Goal: Information Seeking & Learning: Learn about a topic

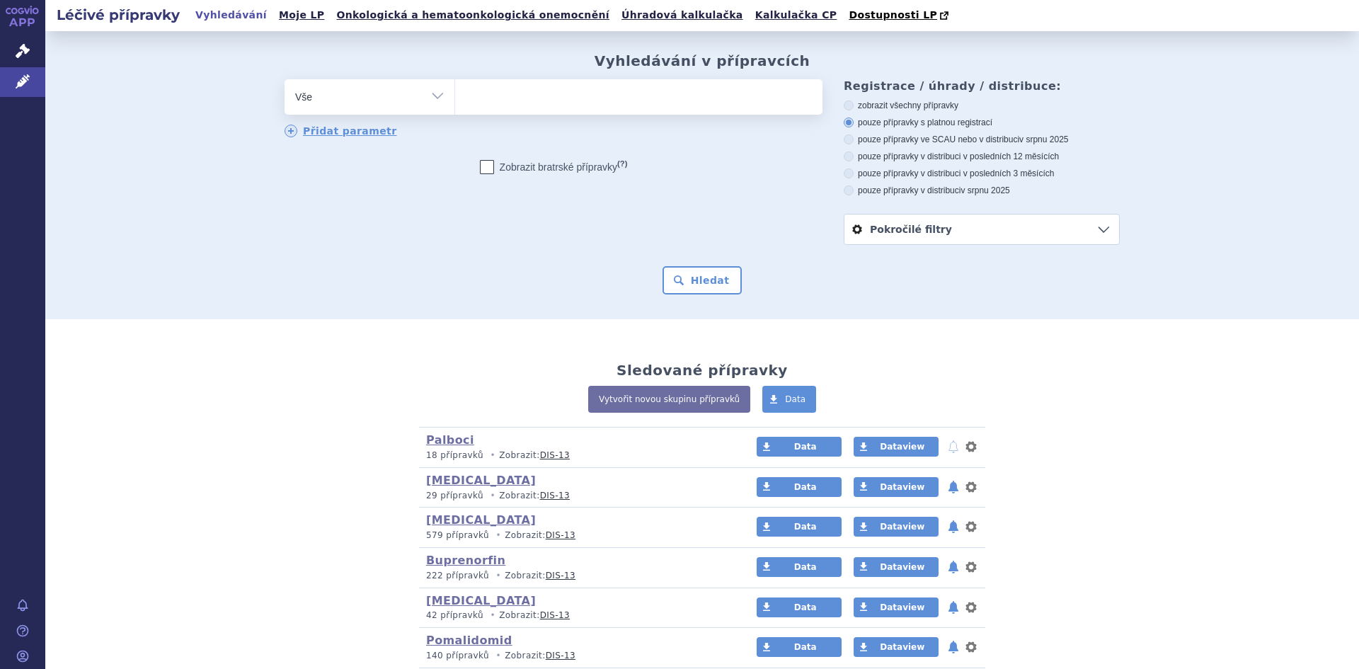
click at [429, 95] on select "Vše Přípravek/SUKL kód MAH VPOIS ATC/Aktivní látka Léková forma Síla" at bounding box center [370, 95] width 170 height 32
select select "filter-vpois-company"
click at [285, 80] on select "Vše Přípravek/SUKL kód MAH VPOIS ATC/Aktivní látka Léková forma Síla" at bounding box center [370, 95] width 170 height 32
click at [472, 99] on ul at bounding box center [638, 94] width 367 height 30
click at [455, 99] on select at bounding box center [454, 96] width 1 height 35
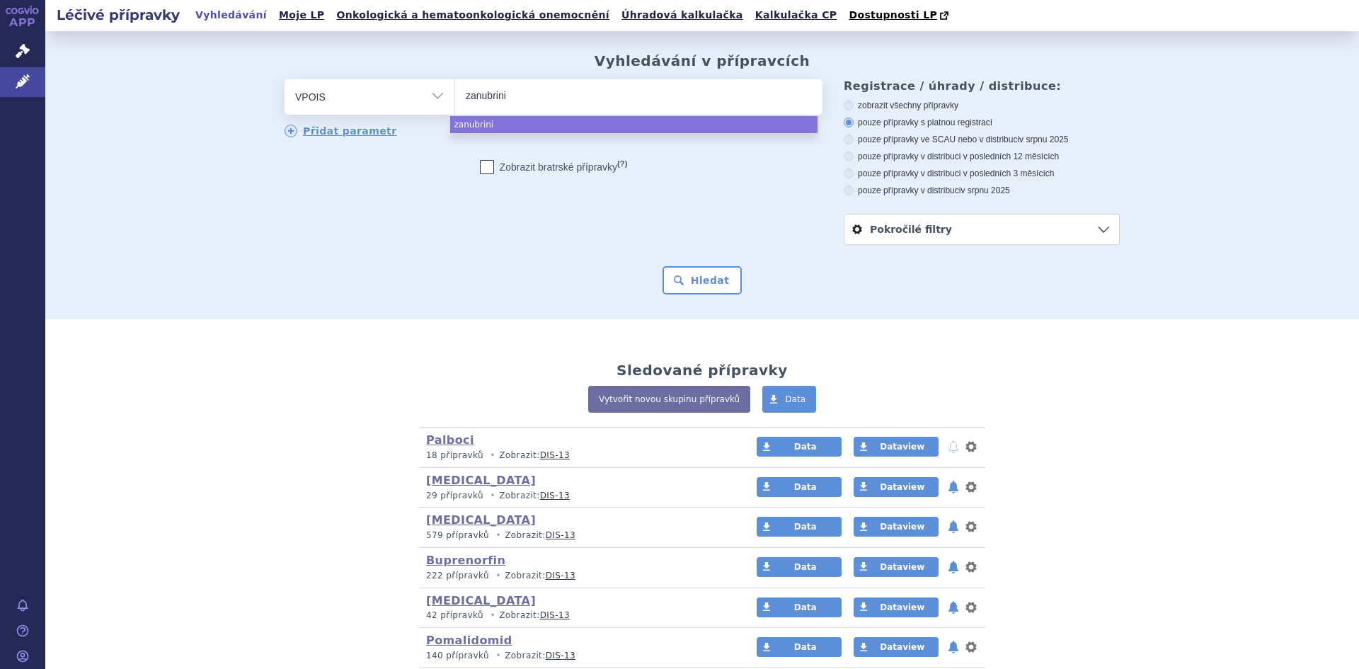
type input "zanubrini"
drag, startPoint x: 483, startPoint y: 124, endPoint x: 493, endPoint y: 123, distance: 9.9
select select "zanubrini"
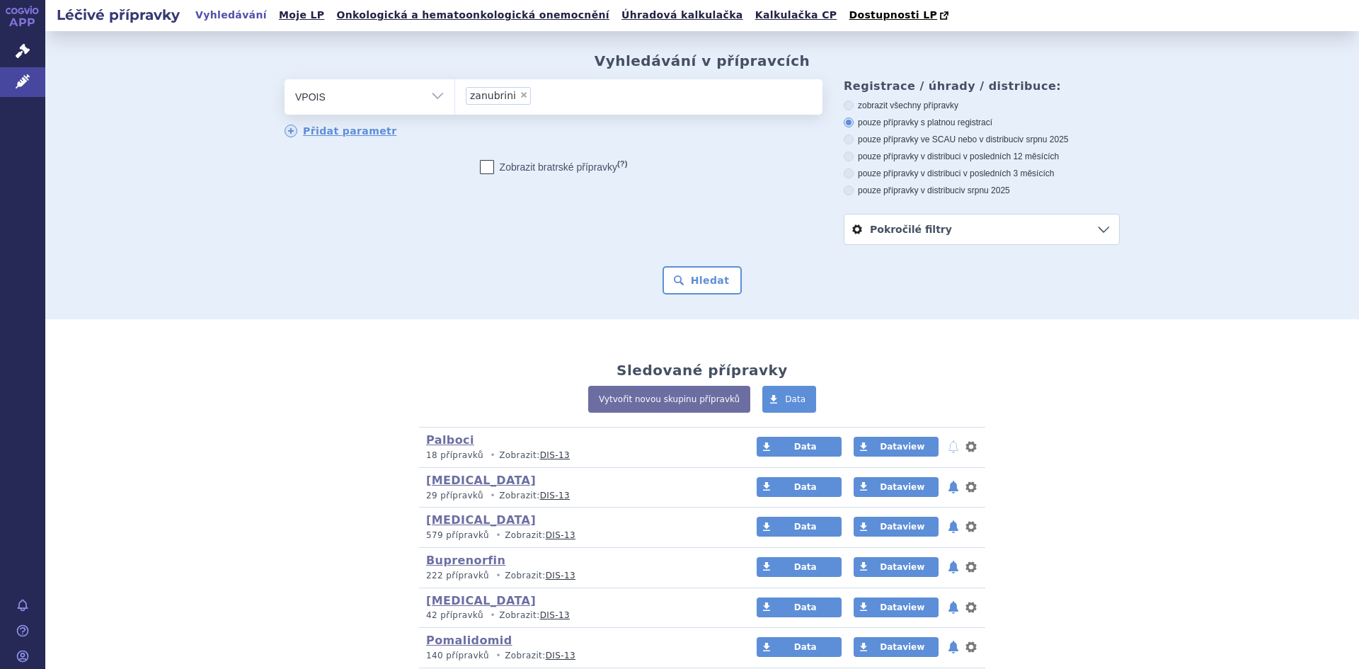
click at [520, 99] on span "×" at bounding box center [524, 95] width 8 height 8
click at [455, 99] on select "zanubrini" at bounding box center [454, 96] width 1 height 35
select select
drag, startPoint x: 426, startPoint y: 98, endPoint x: 374, endPoint y: 99, distance: 51.7
click at [426, 98] on select "Vše Přípravek/SUKL kód MAH VPOIS ATC/Aktivní látka Léková forma Síla" at bounding box center [370, 95] width 170 height 32
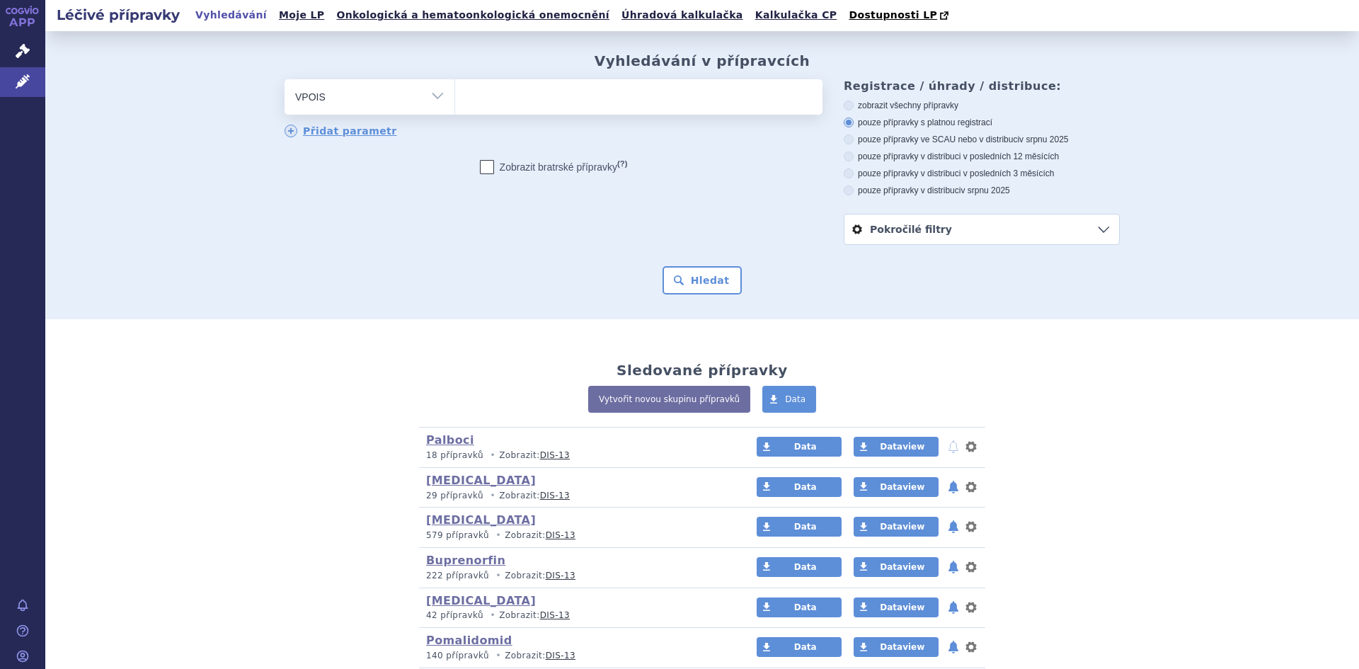
select select "filter-atc-group"
click at [285, 80] on select "Vše Přípravek/SUKL kód MAH VPOIS ATC/Aktivní látka Léková forma Síla" at bounding box center [370, 95] width 170 height 32
click at [488, 91] on ul at bounding box center [638, 94] width 367 height 30
click at [455, 91] on select at bounding box center [454, 96] width 1 height 35
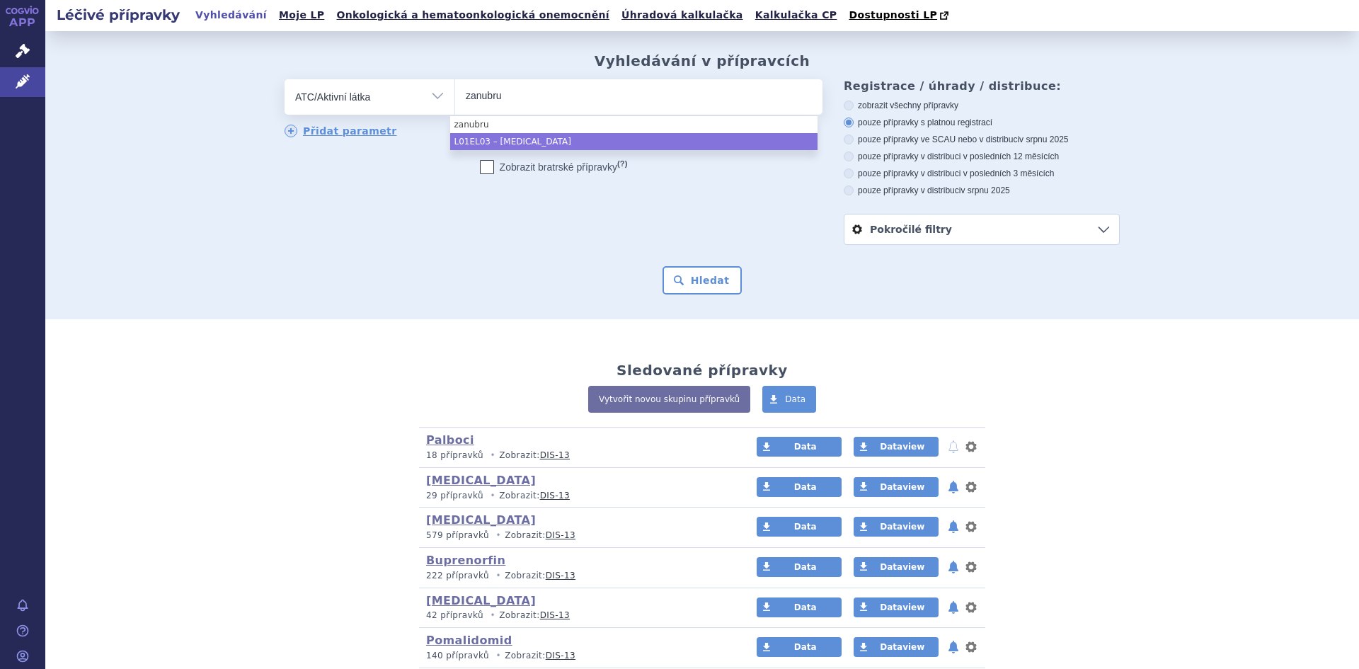
type input "zanubru"
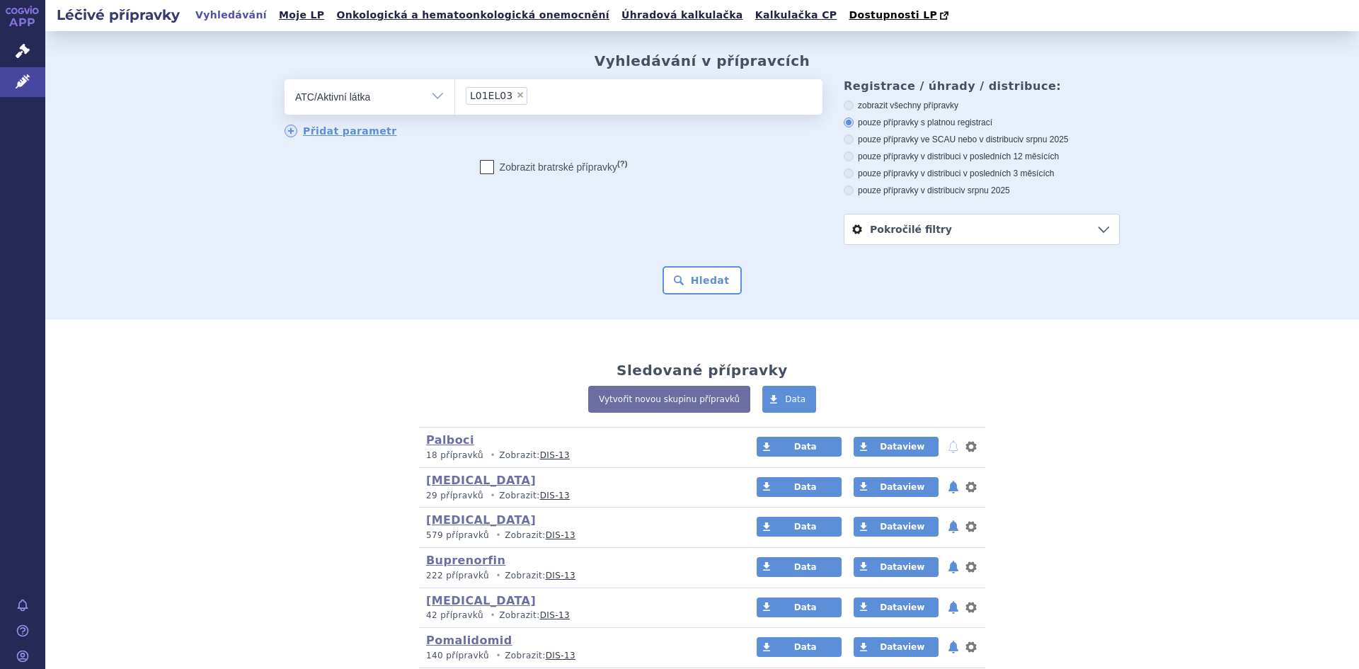
select select "L01EL03"
click at [704, 282] on button "Hledat" at bounding box center [703, 280] width 80 height 28
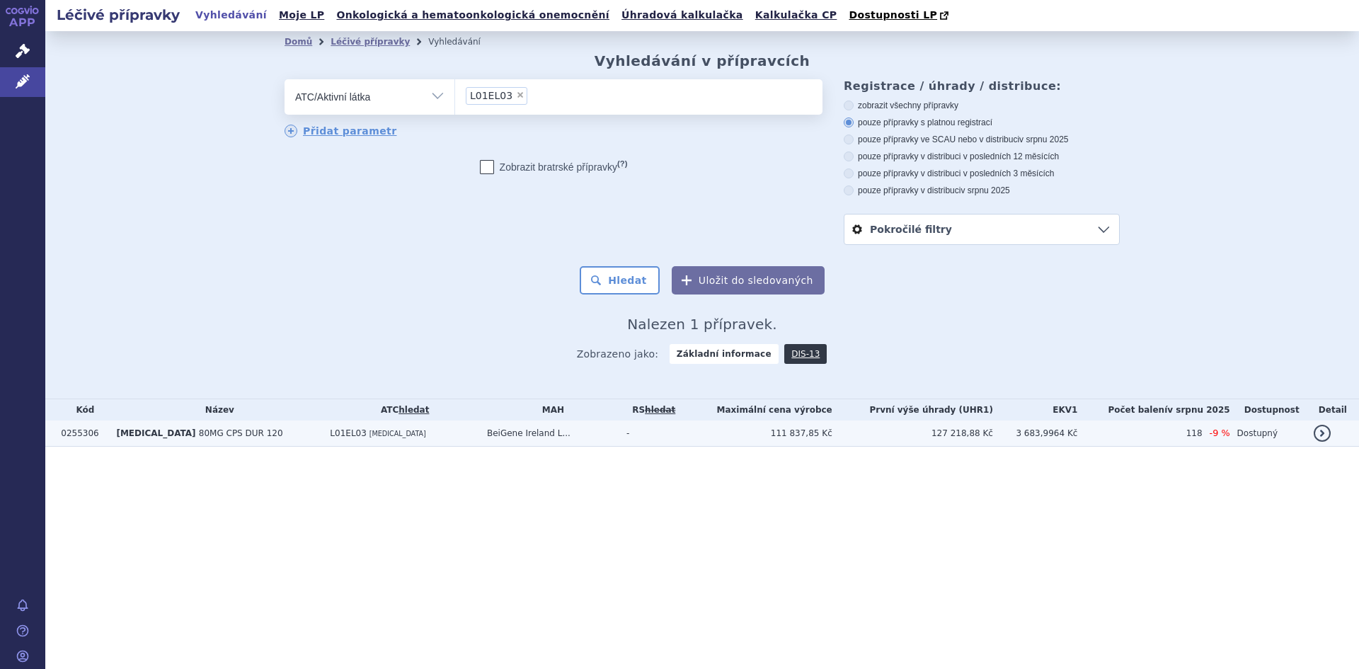
click at [330, 437] on span "L01EL03" at bounding box center [348, 433] width 37 height 10
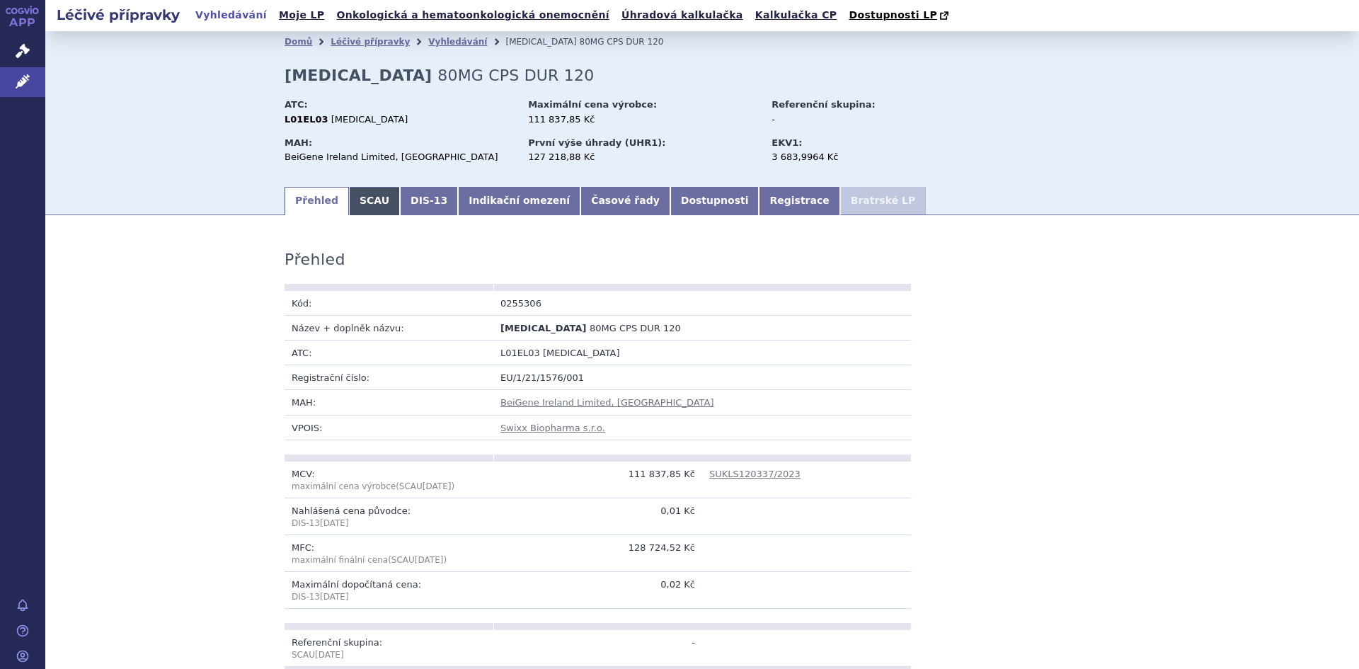
click at [351, 203] on link "SCAU" at bounding box center [374, 201] width 51 height 28
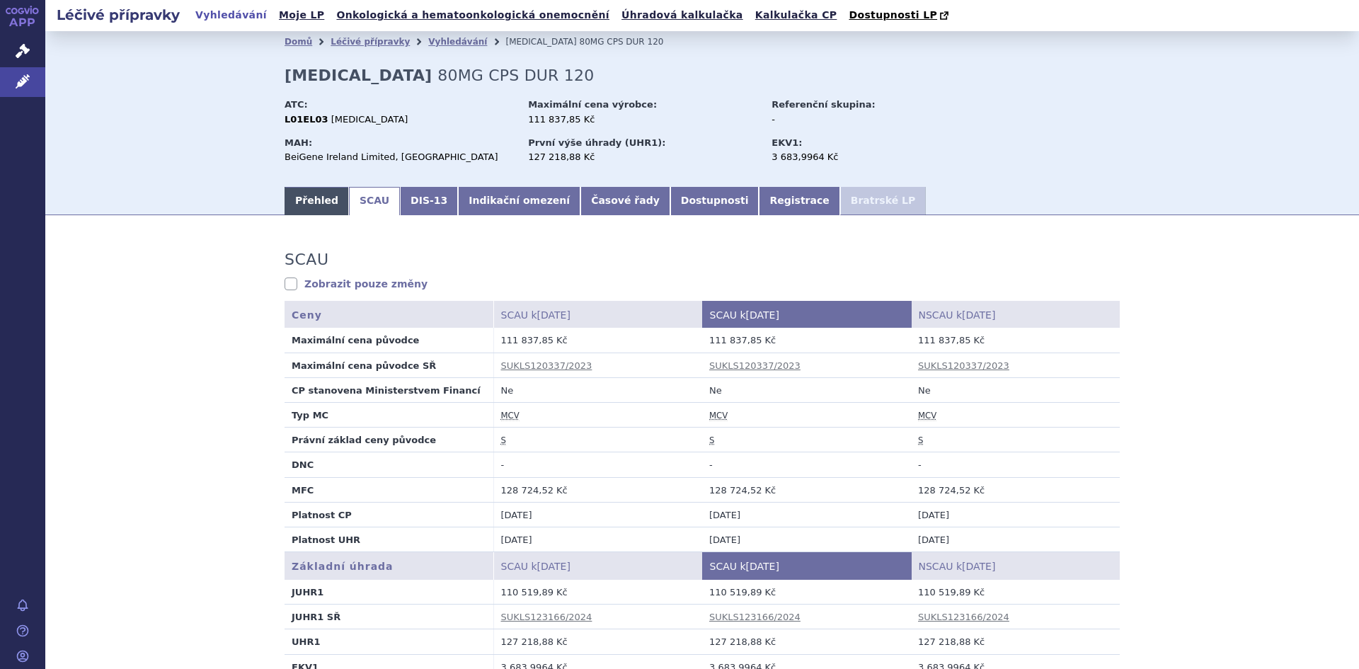
drag, startPoint x: 309, startPoint y: 212, endPoint x: 420, endPoint y: 209, distance: 111.2
click at [310, 212] on link "Přehled" at bounding box center [317, 201] width 64 height 28
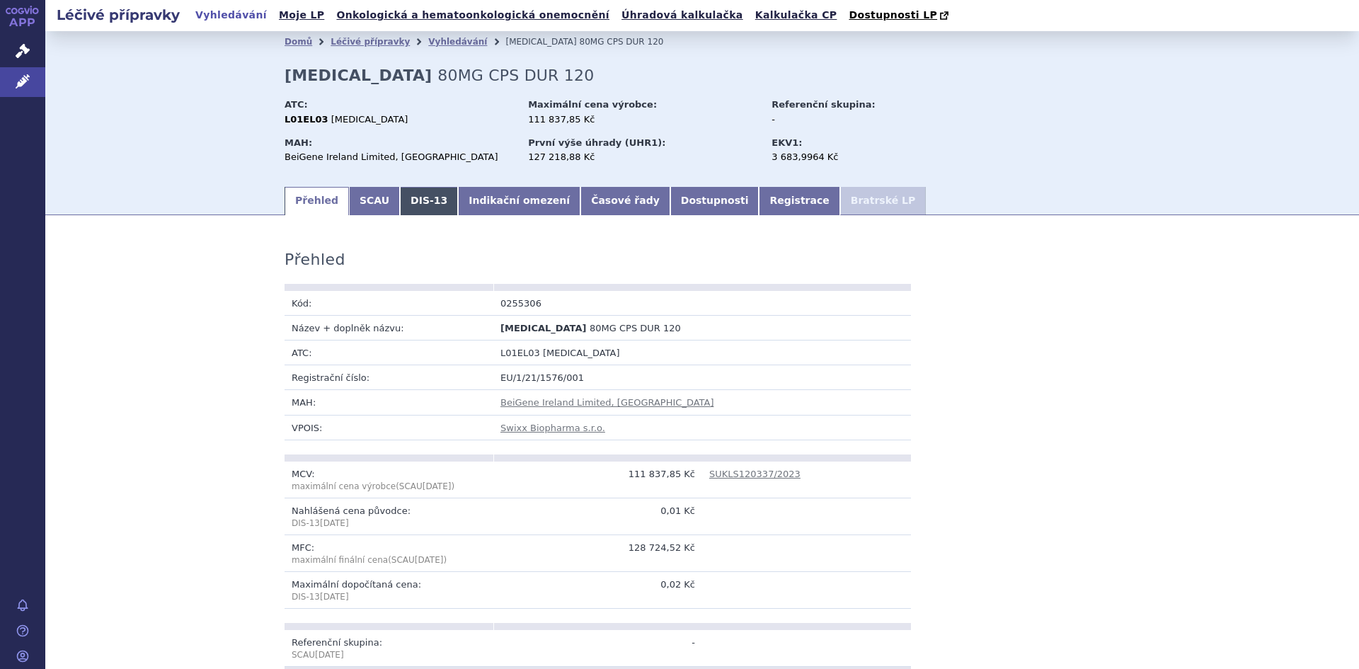
click at [412, 196] on link "DIS-13" at bounding box center [429, 201] width 58 height 28
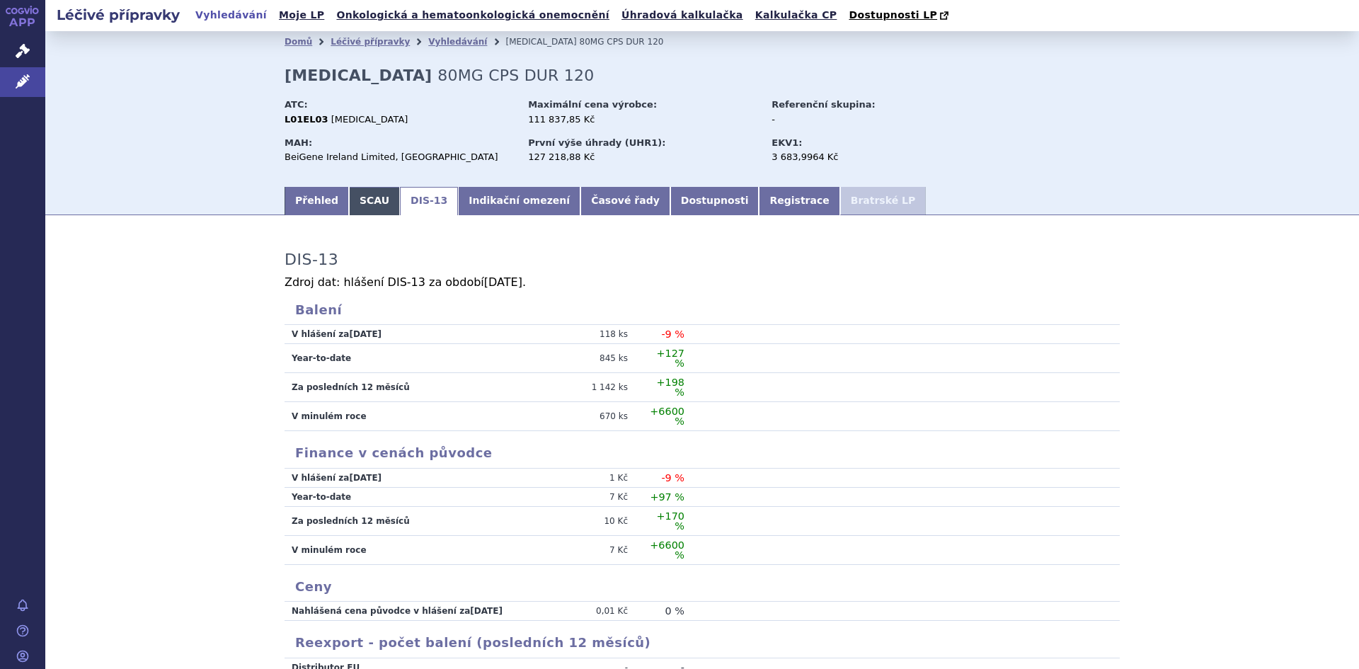
click at [363, 204] on link "SCAU" at bounding box center [374, 201] width 51 height 28
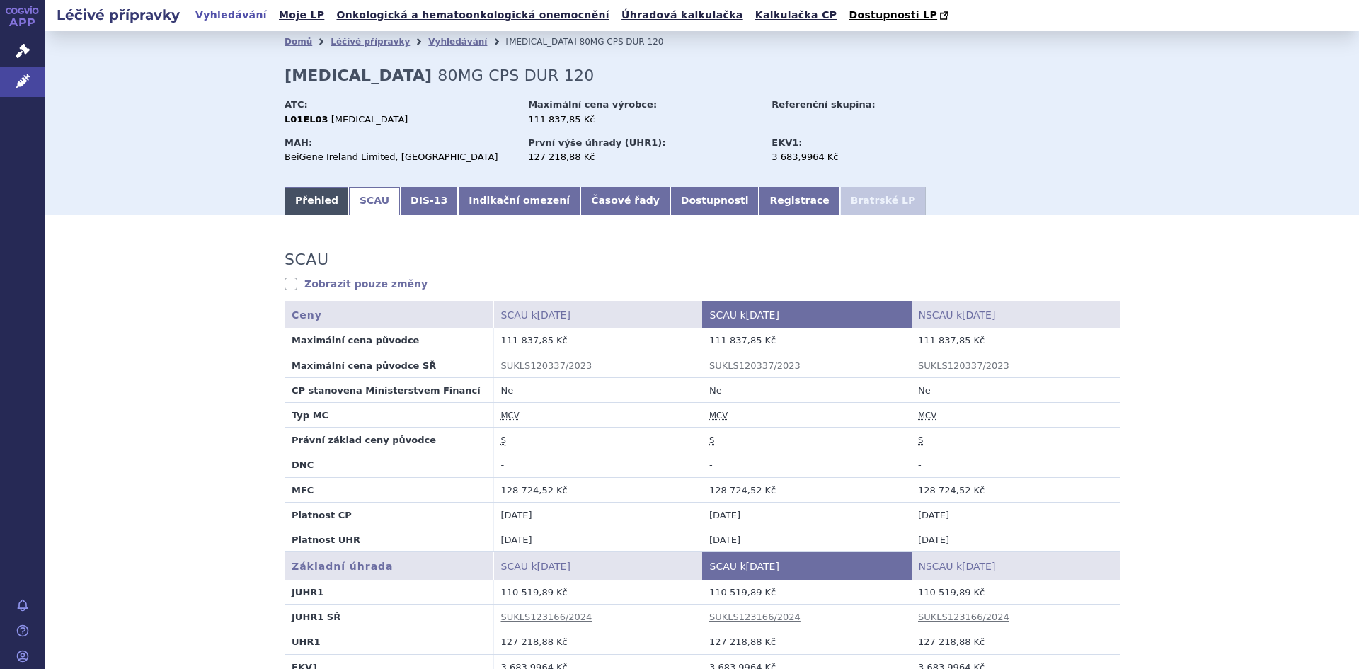
click at [305, 201] on link "Přehled" at bounding box center [317, 201] width 64 height 28
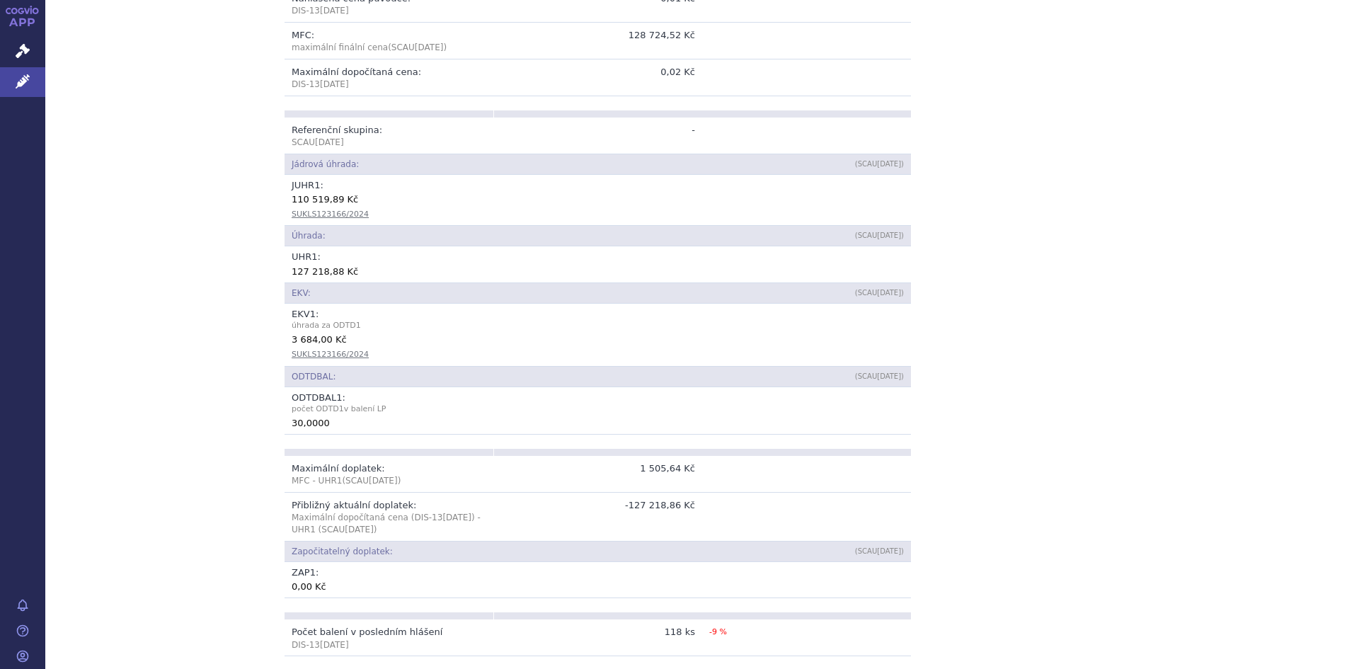
scroll to position [207, 0]
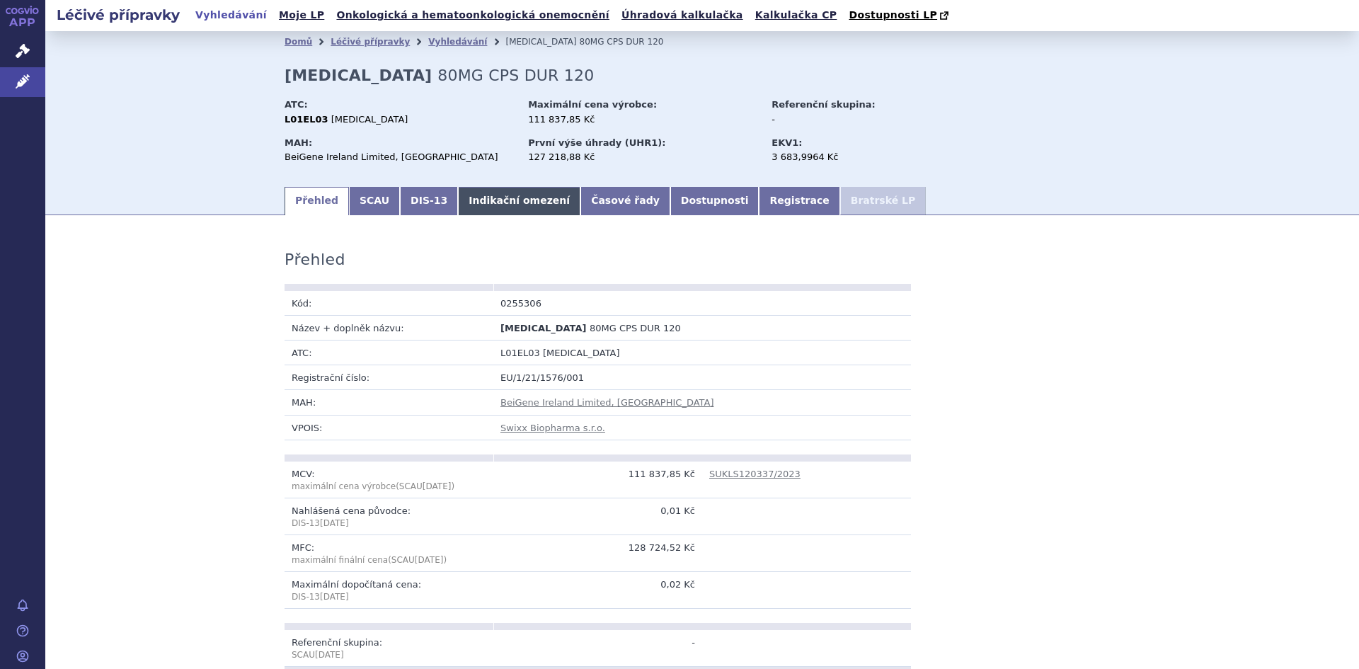
click at [476, 202] on link "Indikační omezení" at bounding box center [519, 201] width 122 height 28
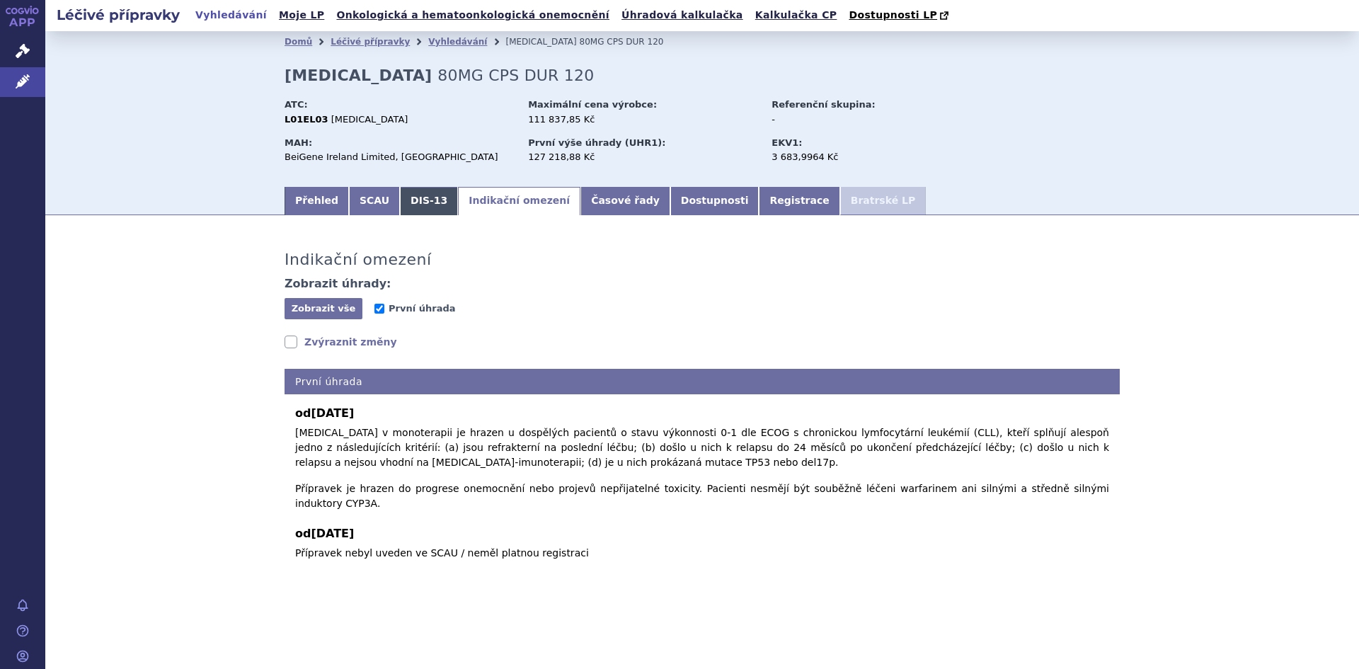
click at [403, 199] on link "DIS-13" at bounding box center [429, 201] width 58 height 28
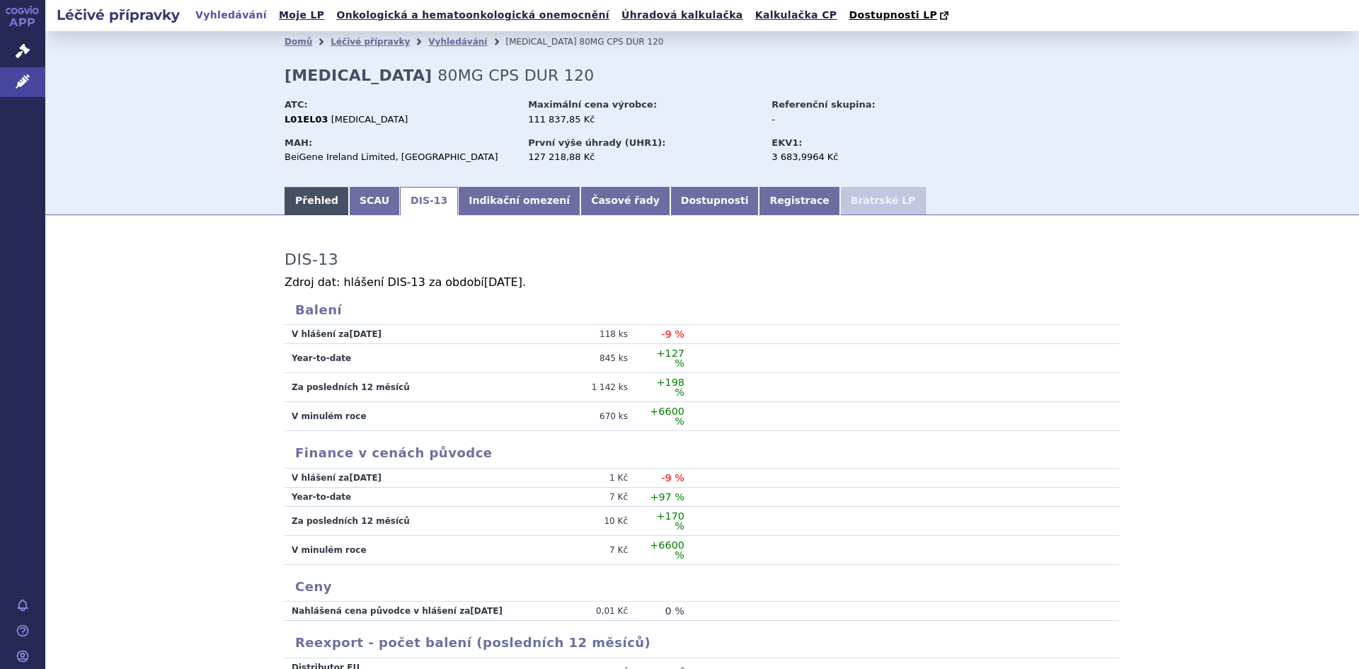
click at [299, 199] on link "Přehled" at bounding box center [317, 201] width 64 height 28
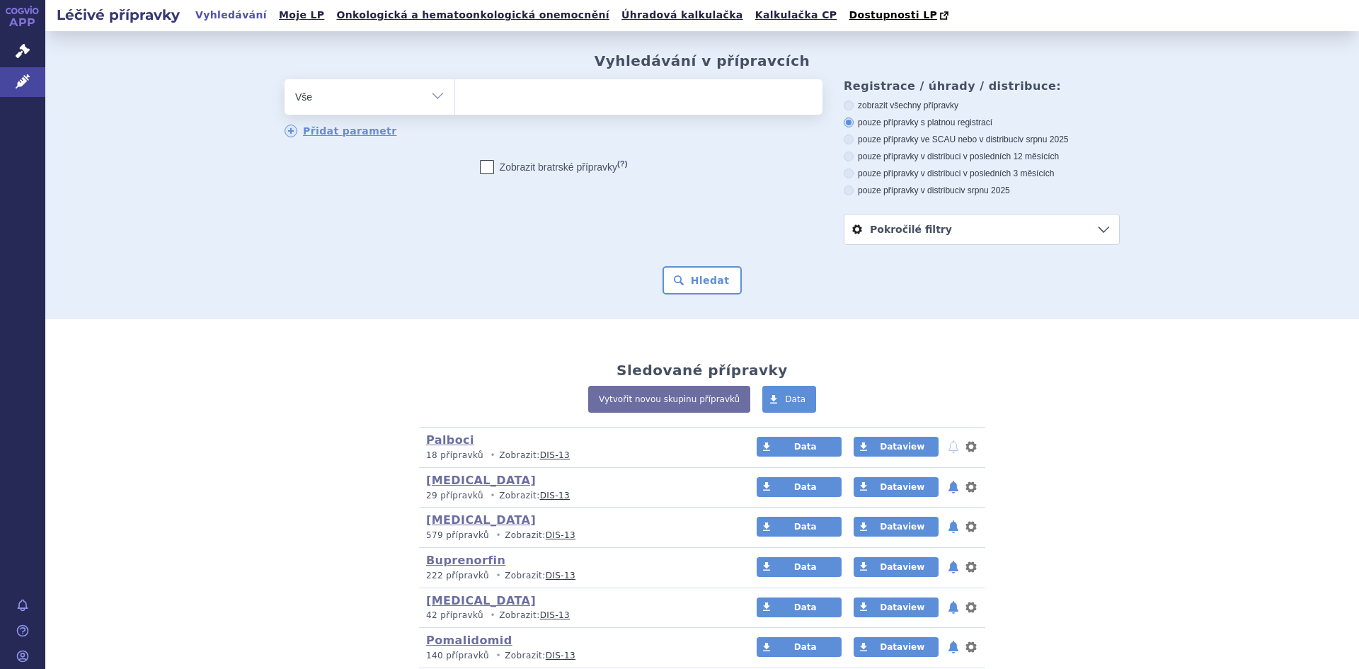
click at [466, 104] on input "search" at bounding box center [470, 95] width 8 height 18
click at [435, 98] on select "Vše Přípravek/SUKL kód MAH VPOIS ATC/Aktivní látka Léková forma Síla" at bounding box center [370, 95] width 170 height 32
select select "filter-atc-group"
click at [285, 80] on select "Vše Přípravek/SUKL kód MAH VPOIS ATC/Aktivní látka Léková forma Síla" at bounding box center [370, 95] width 170 height 32
click at [485, 100] on ul at bounding box center [638, 94] width 367 height 30
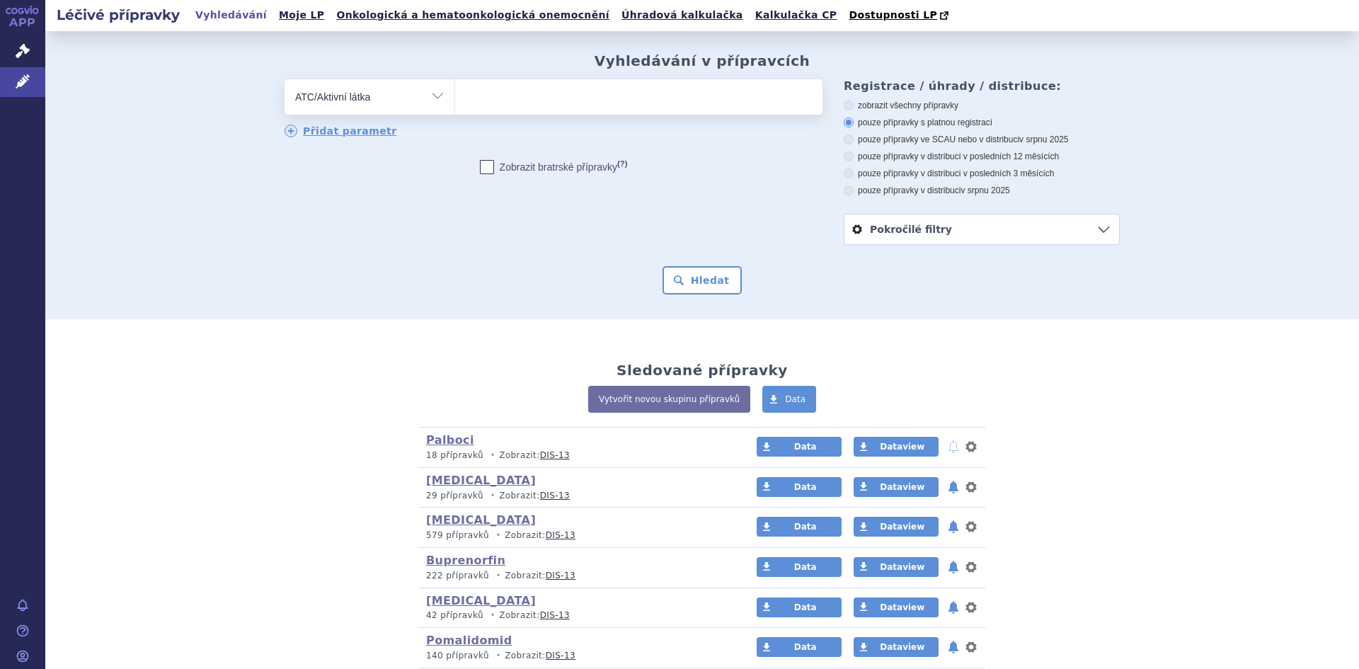
click at [455, 100] on select at bounding box center [454, 96] width 1 height 35
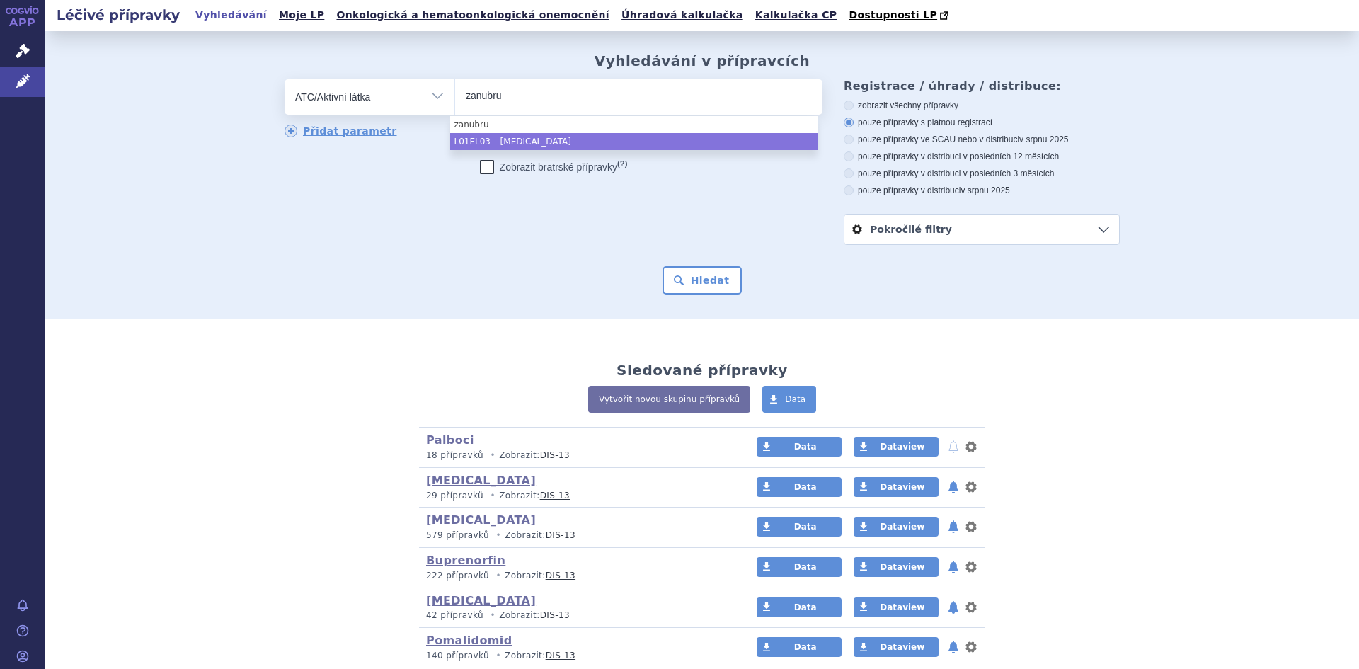
type input "zanubru"
select select "L01EL03"
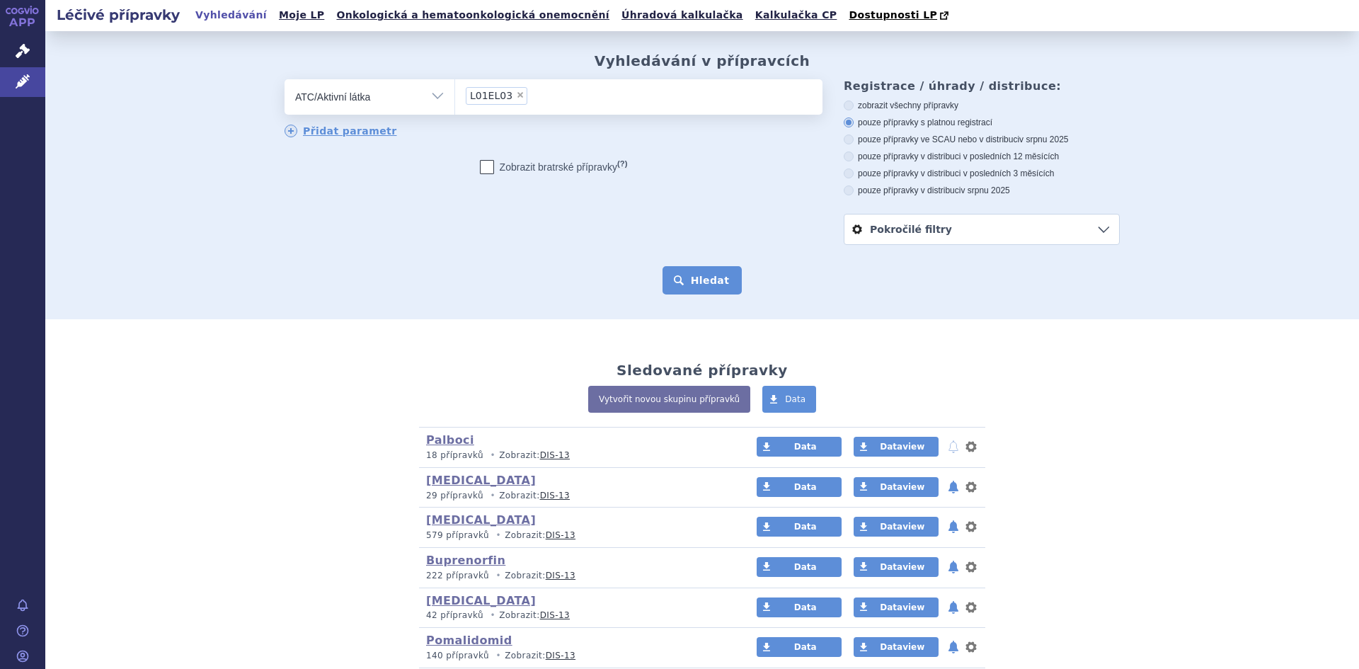
click at [682, 277] on button "Hledat" at bounding box center [703, 280] width 80 height 28
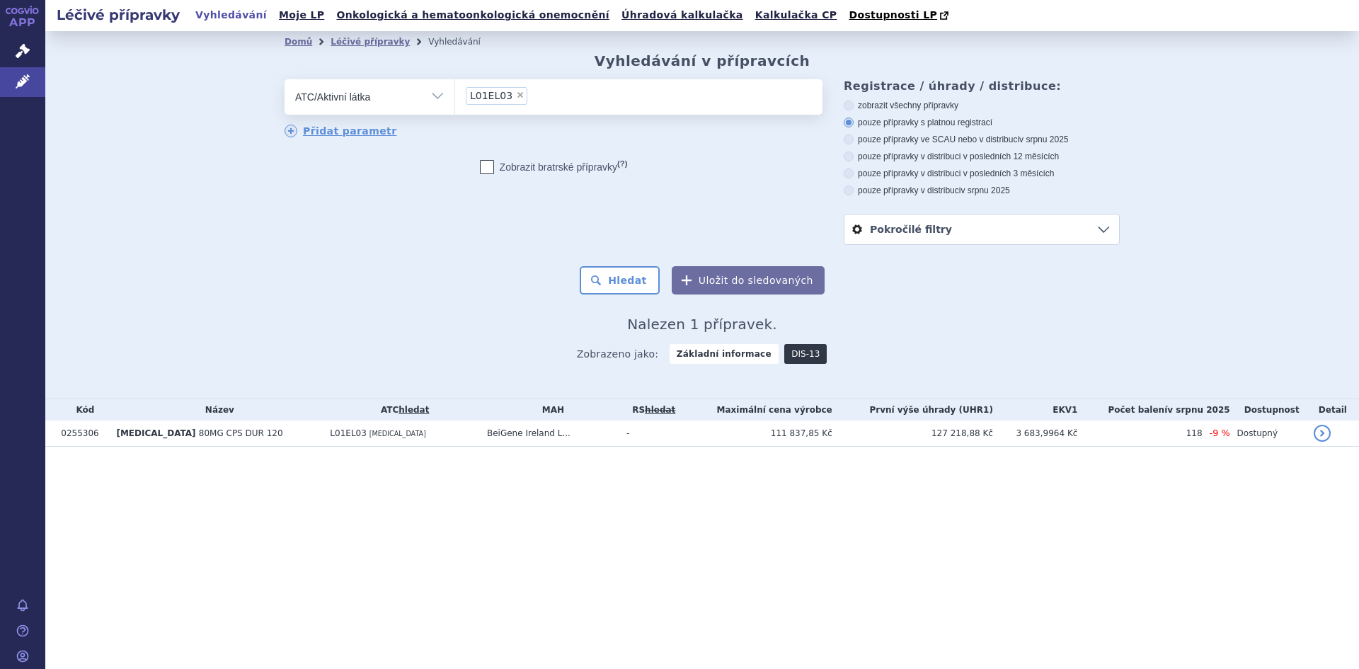
click at [794, 357] on link "DIS-13" at bounding box center [805, 354] width 42 height 20
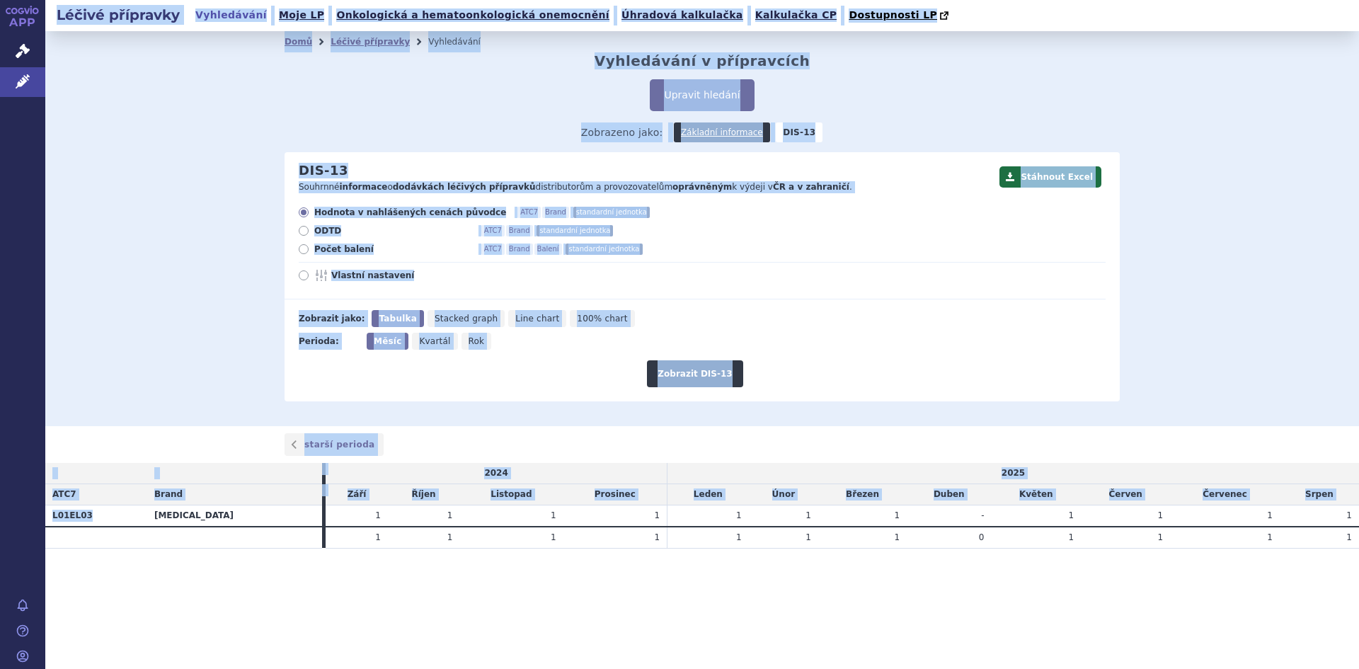
drag, startPoint x: 85, startPoint y: 516, endPoint x: 43, endPoint y: 518, distance: 41.8
click at [43, 518] on div "APP Správní řízení Léčivé přípravky Notifikace [GEOGRAPHIC_DATA] [PERSON_NAME] …" at bounding box center [679, 334] width 1359 height 669
click at [90, 321] on div "Domů Léčivé přípravky Vyhledávání Vyhledávání v přípravcích Upravit hledání ods…" at bounding box center [702, 228] width 1314 height 395
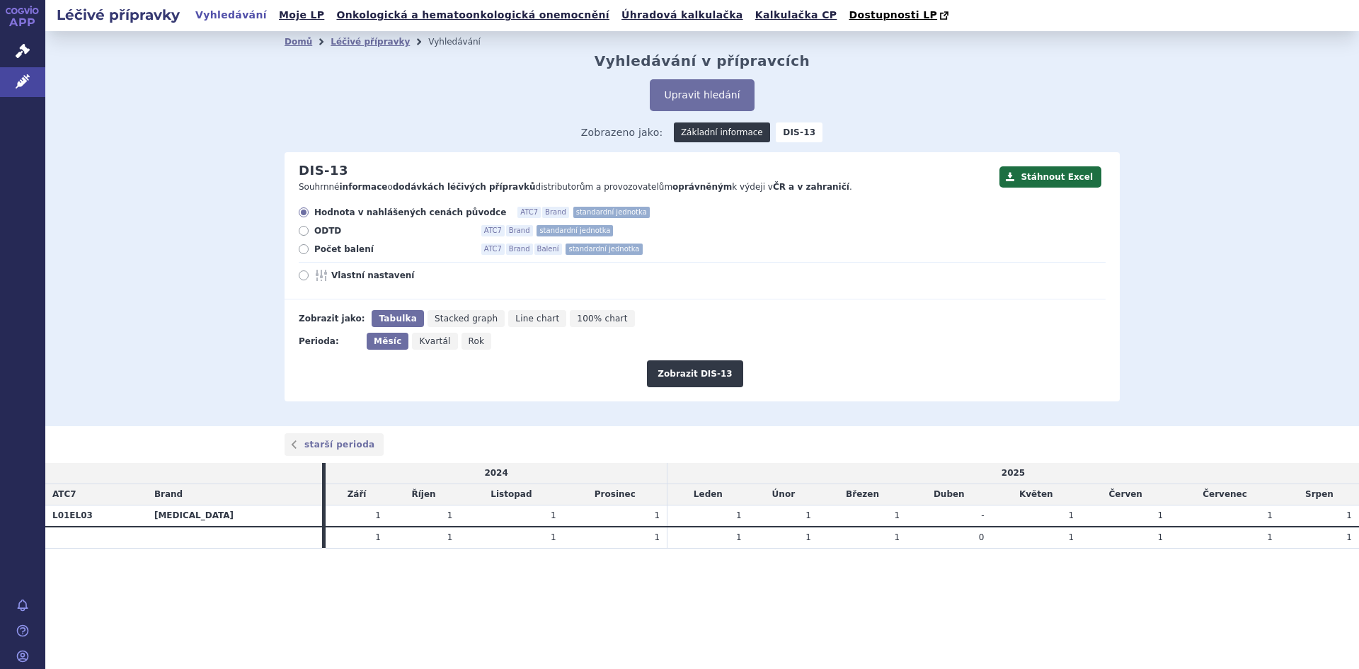
click at [718, 135] on link "Základní informace" at bounding box center [722, 132] width 96 height 20
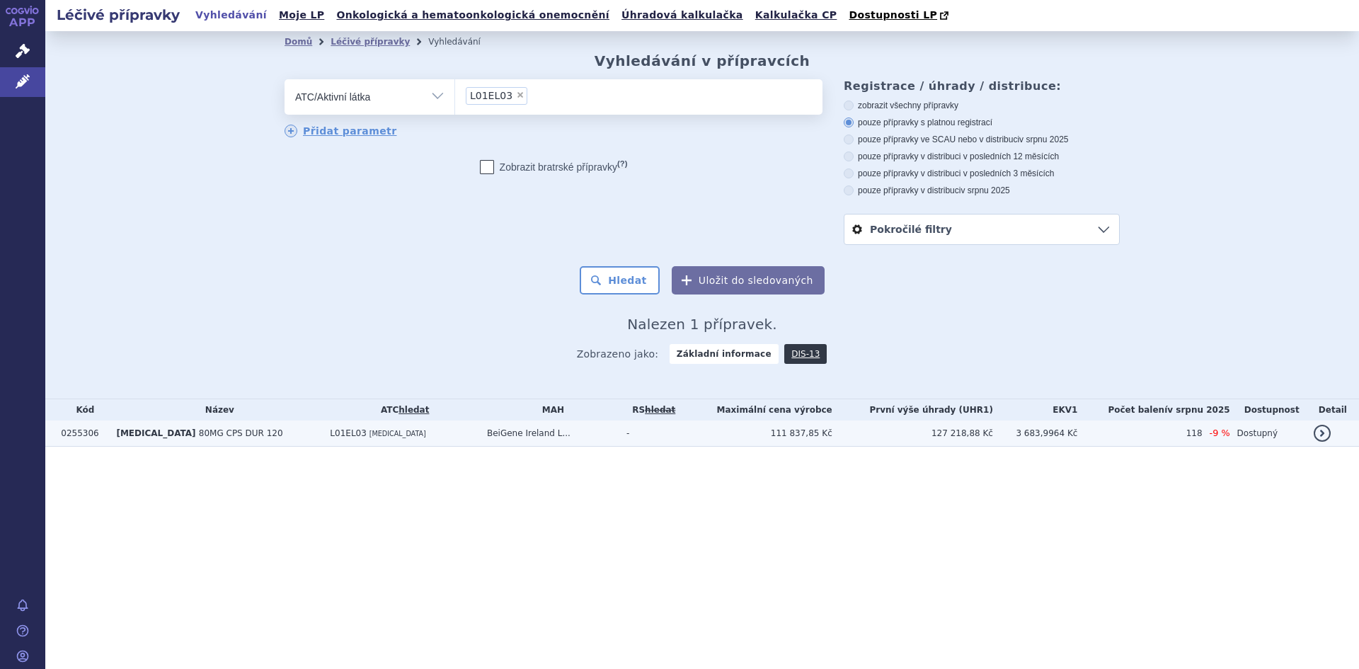
click at [199, 437] on span "80MG CPS DUR 120" at bounding box center [241, 433] width 84 height 10
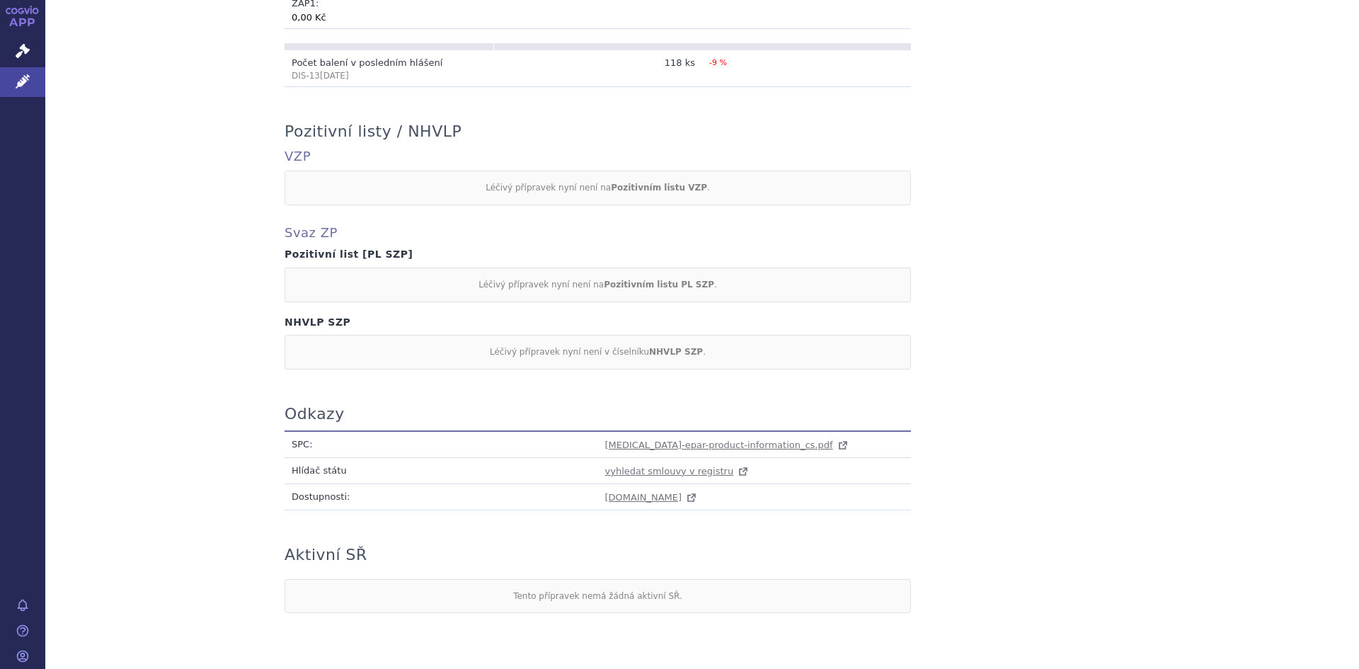
scroll to position [1128, 0]
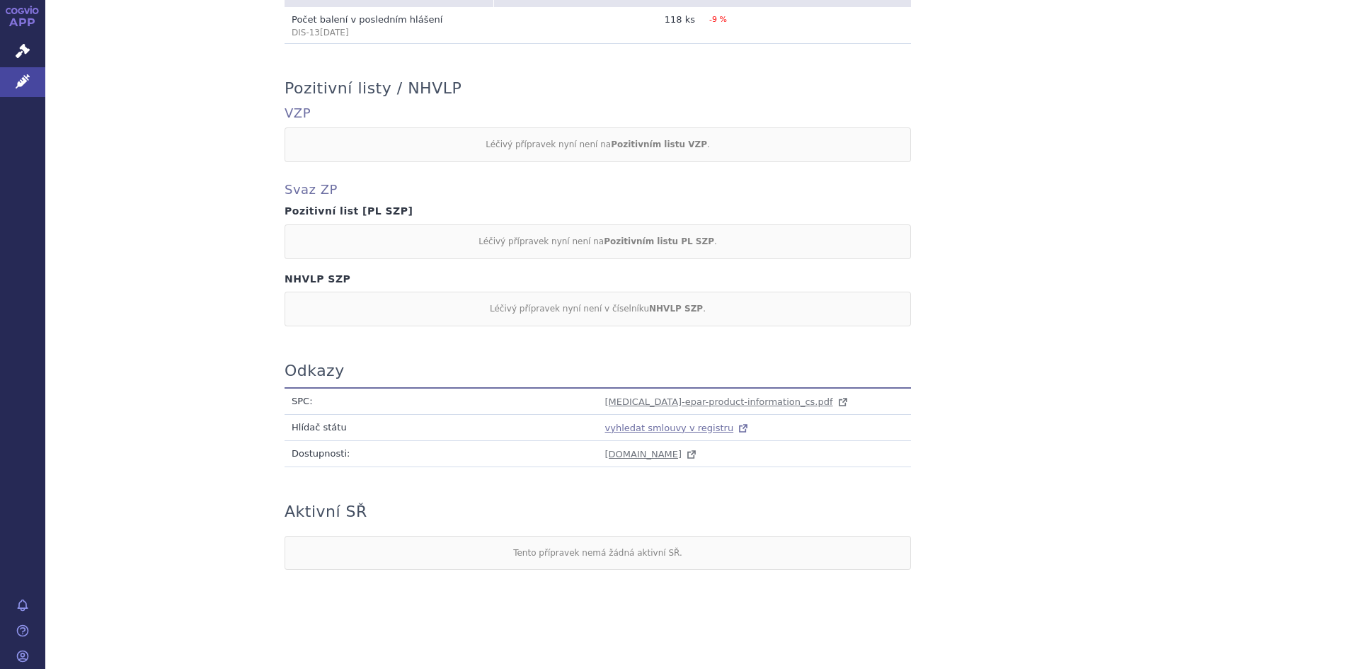
click at [671, 430] on span "vyhledat smlouvy v registru" at bounding box center [669, 428] width 129 height 11
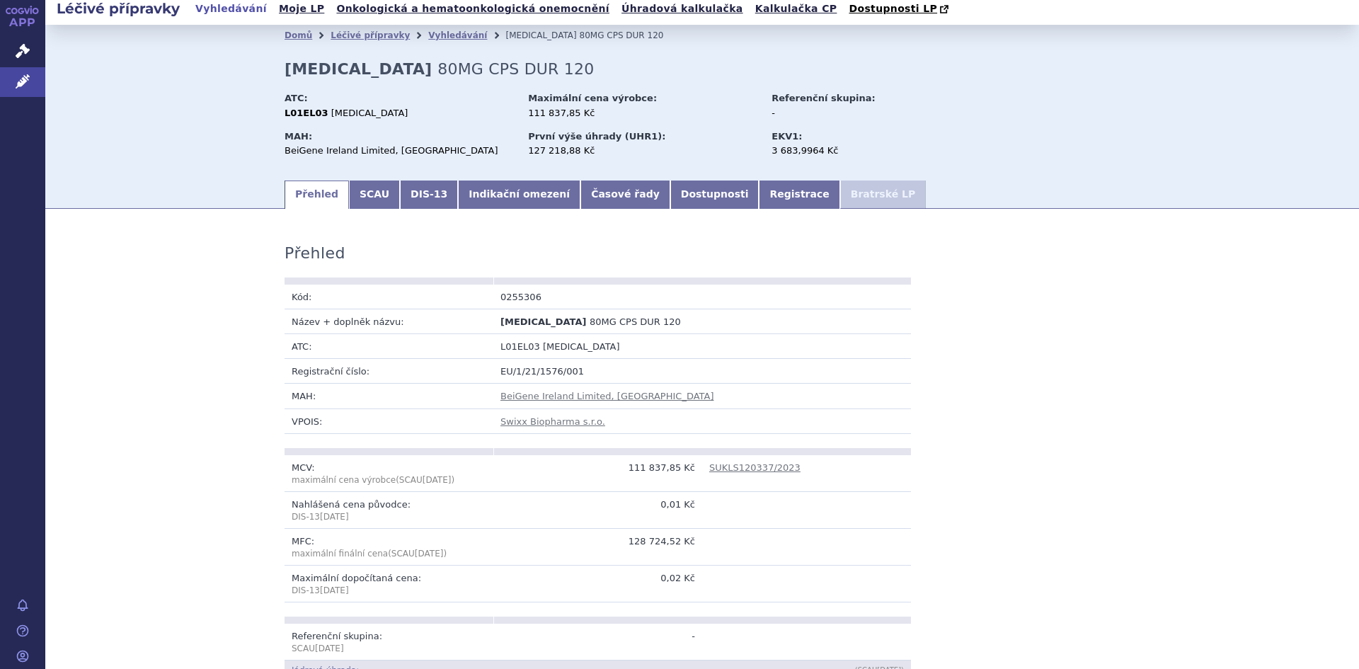
scroll to position [0, 0]
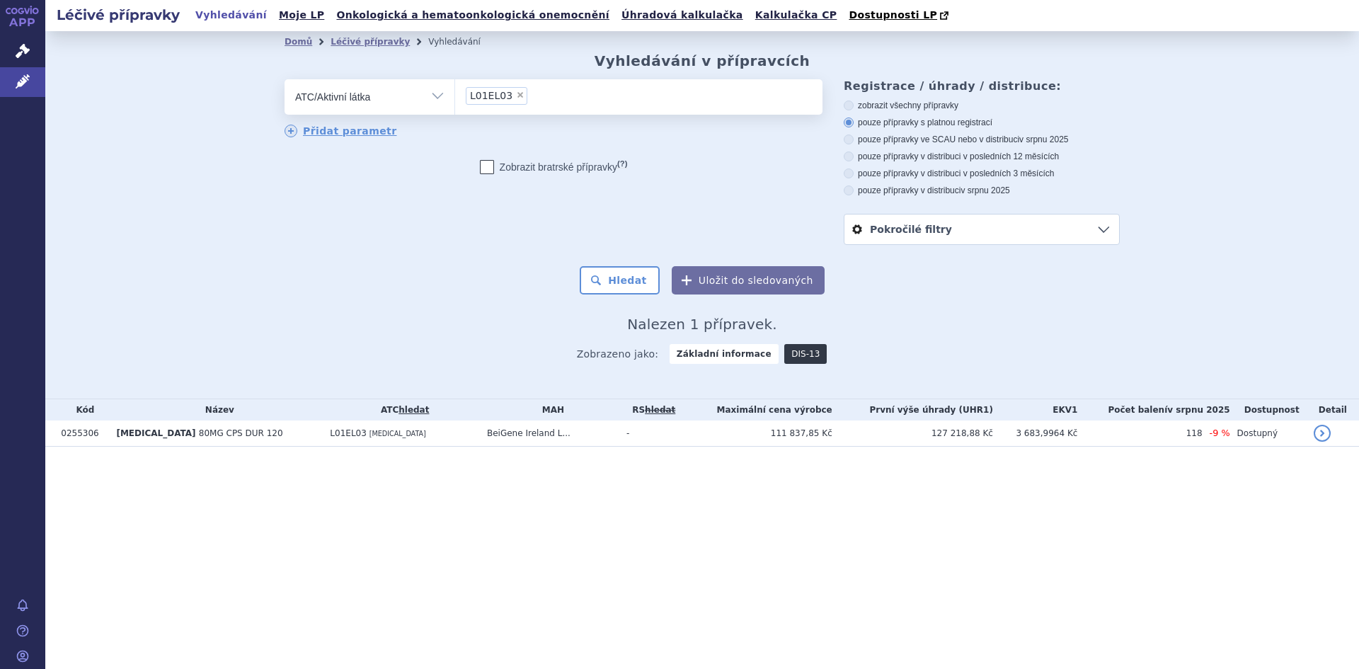
click at [792, 355] on link "DIS-13" at bounding box center [805, 354] width 42 height 20
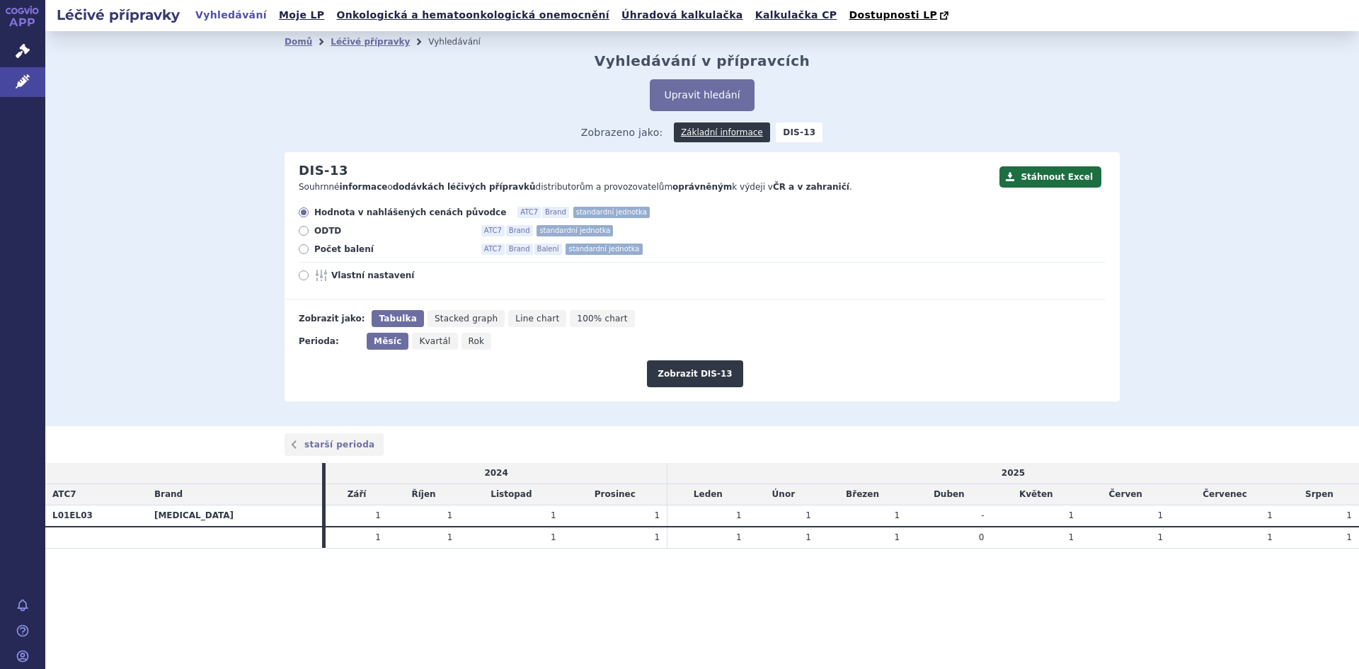
click at [306, 249] on icon at bounding box center [304, 249] width 10 height 10
click at [306, 249] on input "Počet balení ATC7 Brand Balení standardní jednotka" at bounding box center [304, 250] width 9 height 9
radio input "true"
click at [709, 376] on button "Zobrazit DIS-13" at bounding box center [695, 373] width 96 height 27
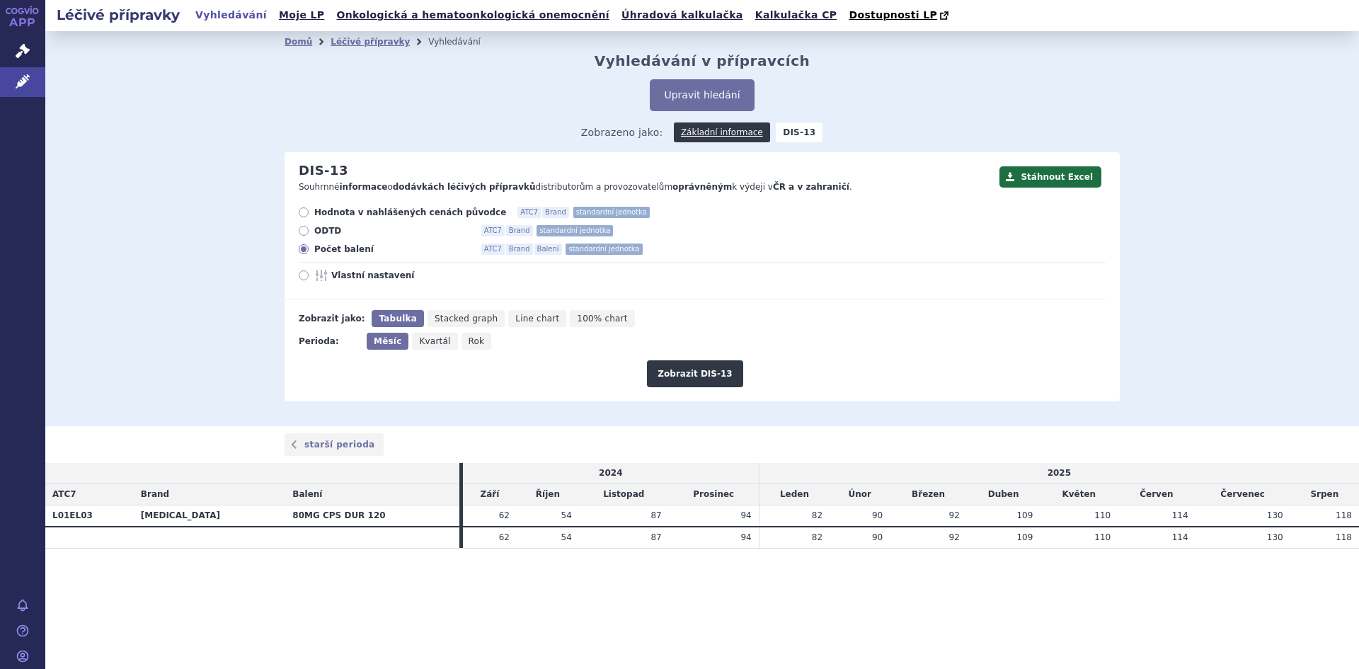
click at [469, 342] on span "Rok" at bounding box center [477, 341] width 16 height 10
click at [462, 342] on input "Rok" at bounding box center [465, 337] width 9 height 9
radio input "true"
click at [690, 374] on button "Zobrazit DIS-13" at bounding box center [695, 373] width 96 height 27
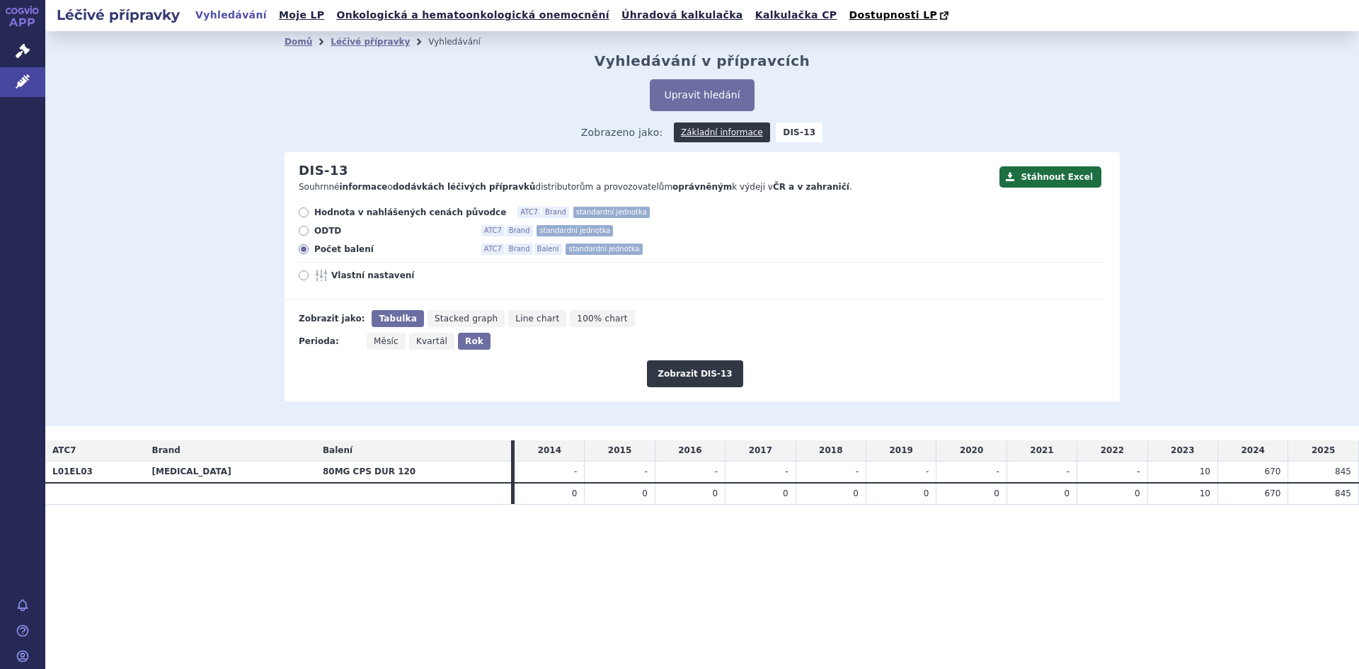
click at [384, 343] on span "Měsíc" at bounding box center [386, 341] width 25 height 10
click at [376, 342] on input "Měsíc" at bounding box center [371, 337] width 9 height 9
radio input "true"
click at [687, 379] on button "Zobrazit DIS-13" at bounding box center [695, 373] width 96 height 27
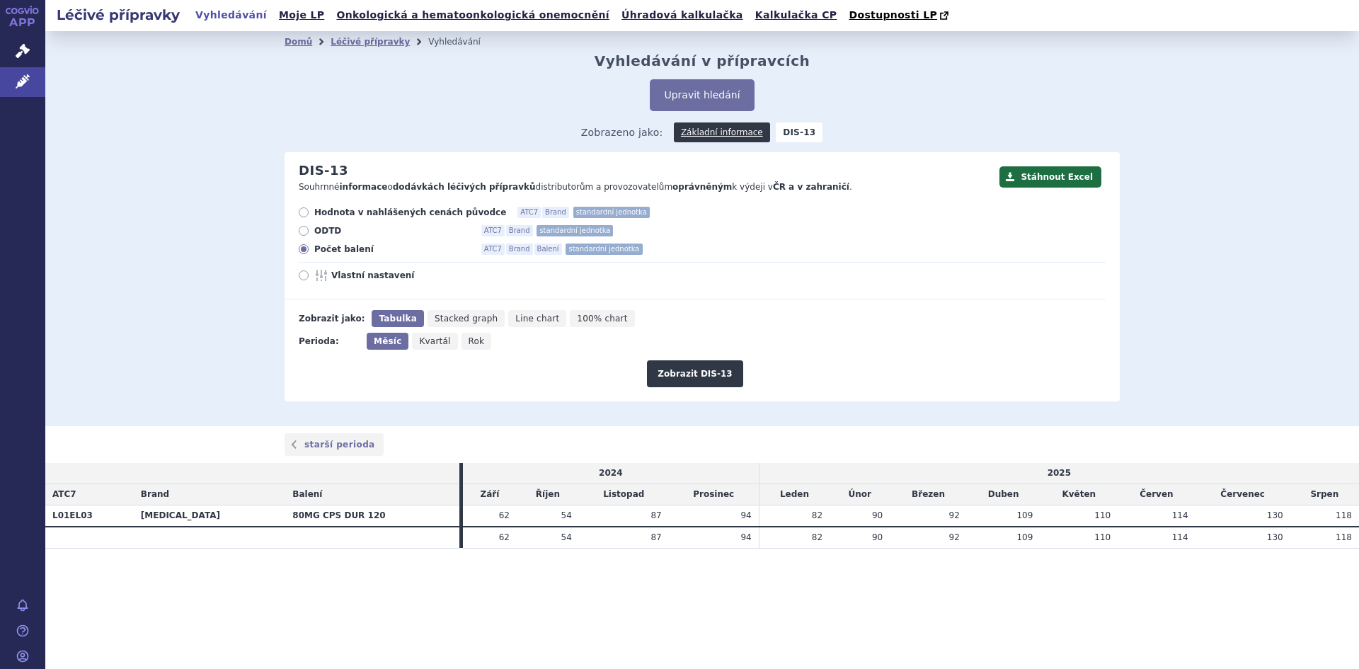
drag, startPoint x: 467, startPoint y: 345, endPoint x: 755, endPoint y: 415, distance: 296.6
click at [469, 345] on span "Rok" at bounding box center [477, 341] width 16 height 10
click at [698, 378] on button "Zobrazit DIS-13" at bounding box center [695, 373] width 96 height 27
click at [461, 343] on icon "Rok" at bounding box center [476, 341] width 30 height 17
click at [461, 342] on input "Rok" at bounding box center [465, 337] width 9 height 9
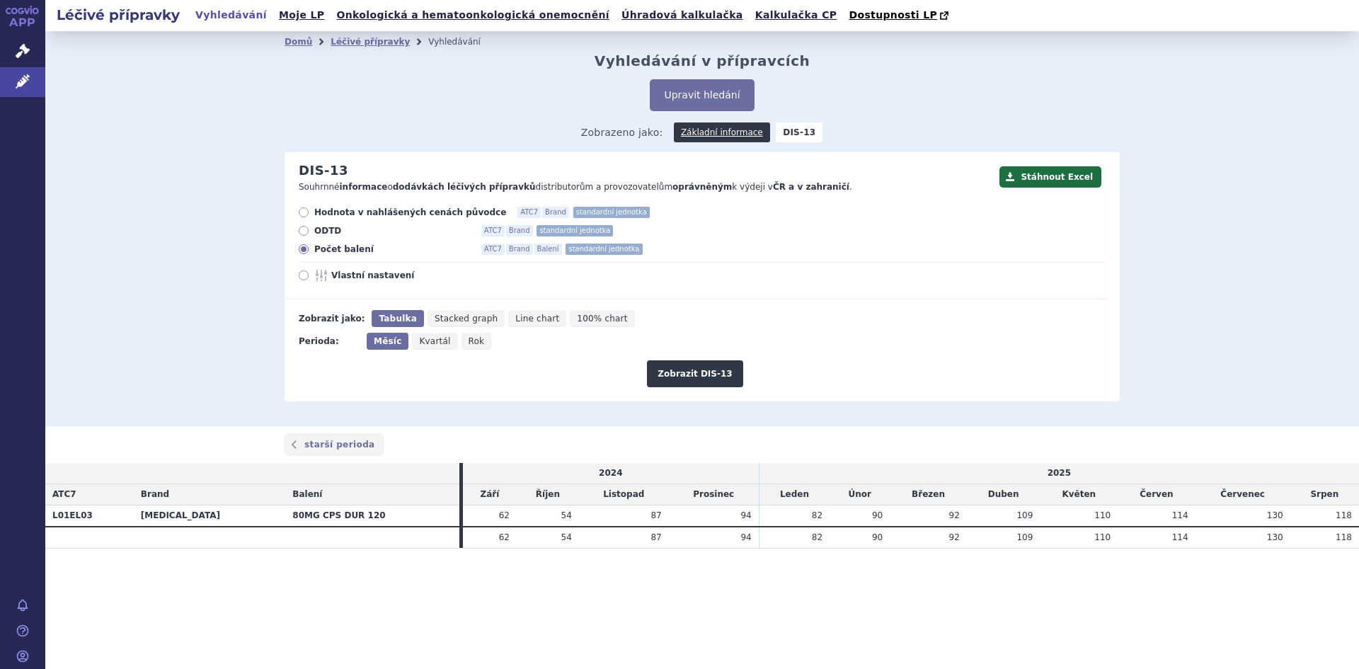
radio input "true"
click at [682, 378] on button "Zobrazit DIS-13" at bounding box center [695, 373] width 96 height 27
